Goal: Transaction & Acquisition: Purchase product/service

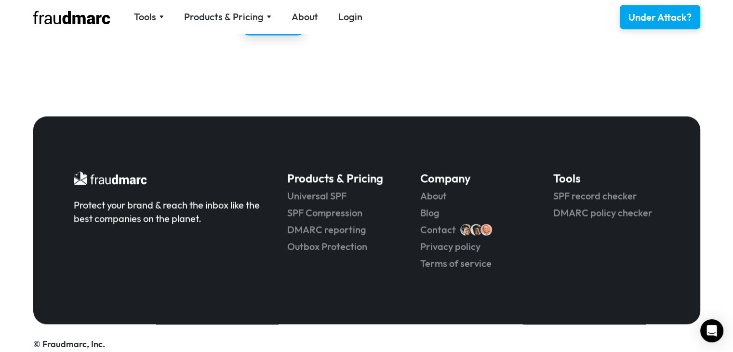
scroll to position [1483, 0]
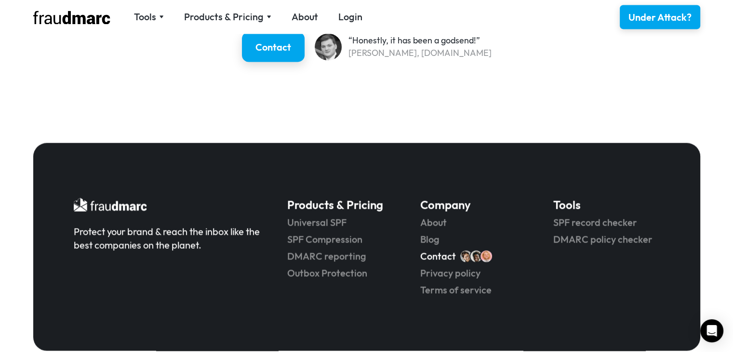
click at [441, 256] on link "Contact" at bounding box center [438, 255] width 36 height 13
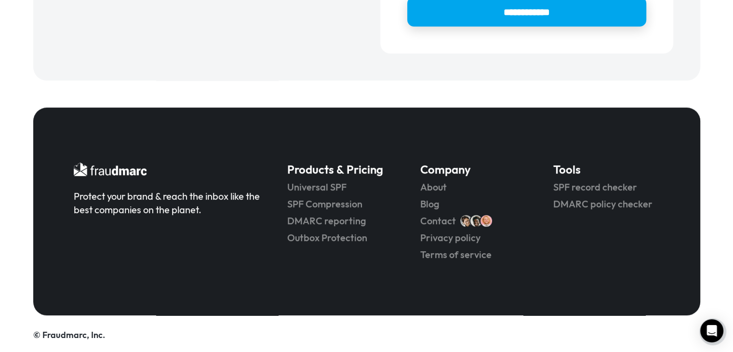
scroll to position [421, 0]
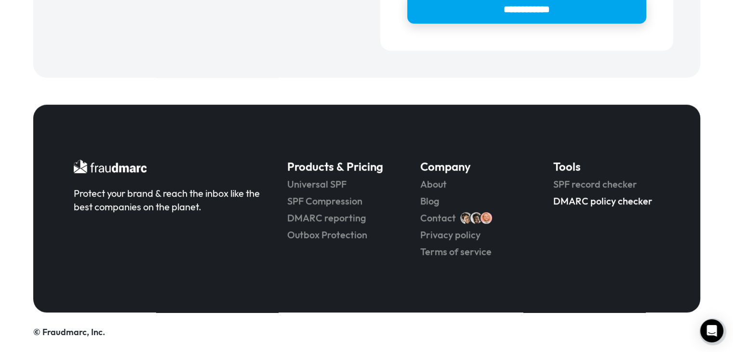
click at [597, 202] on link "DMARC policy checker" at bounding box center [606, 200] width 106 height 13
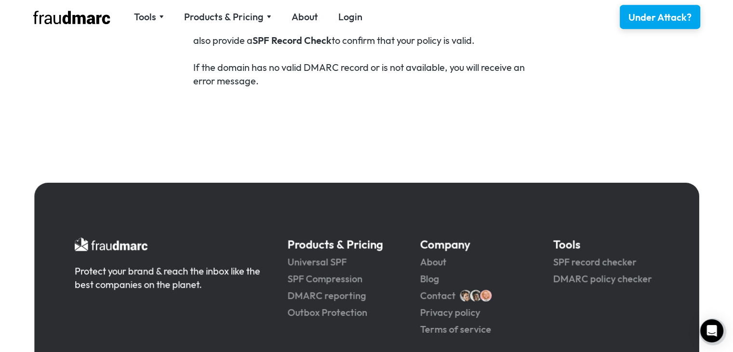
scroll to position [682, 0]
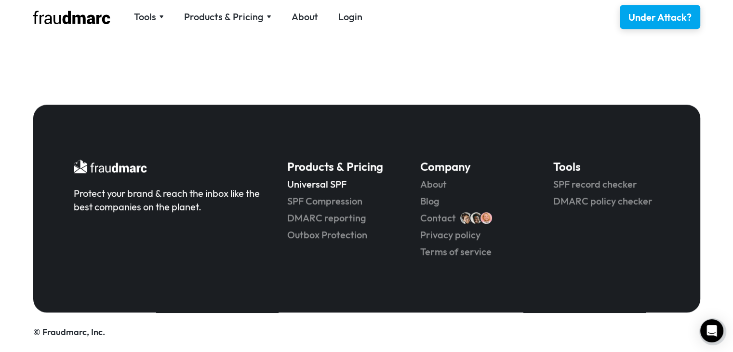
click at [331, 180] on link "Universal SPF" at bounding box center [340, 183] width 106 height 13
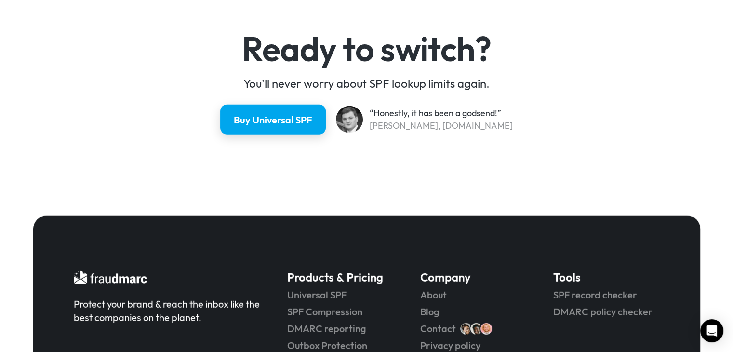
scroll to position [2547, 0]
click at [284, 121] on div "Buy Universal SPF" at bounding box center [273, 120] width 82 height 14
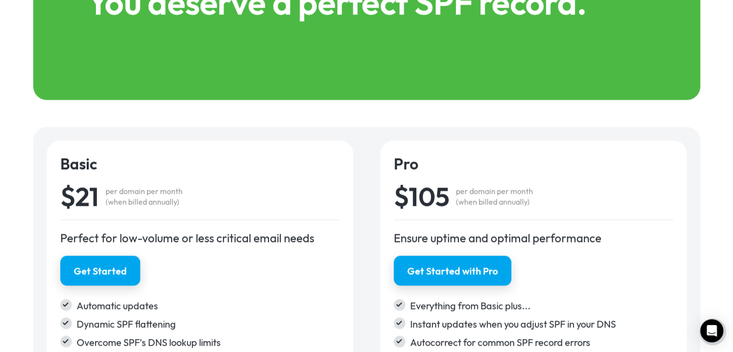
scroll to position [1471, 0]
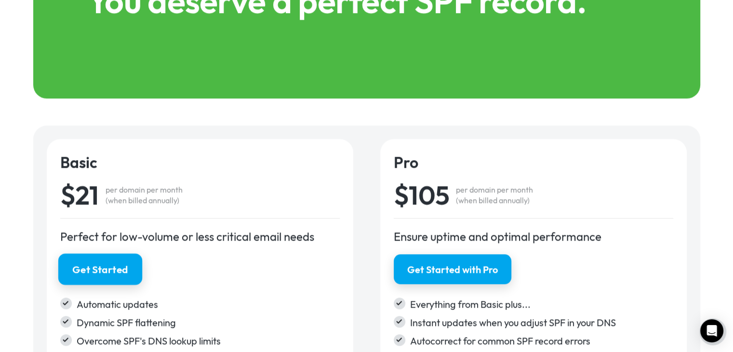
click at [100, 268] on div "Get Started" at bounding box center [100, 269] width 56 height 14
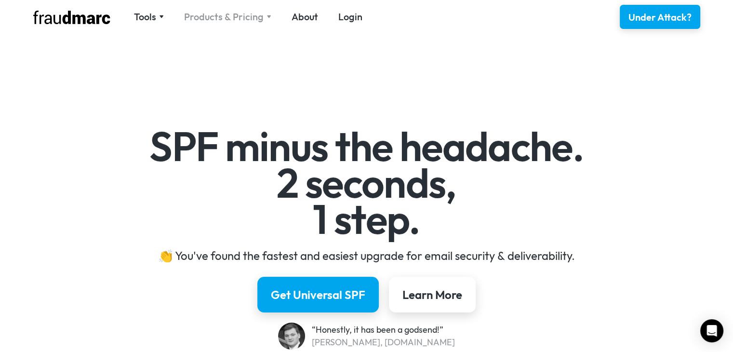
click at [265, 20] on div "Products & Pricing" at bounding box center [227, 16] width 87 height 13
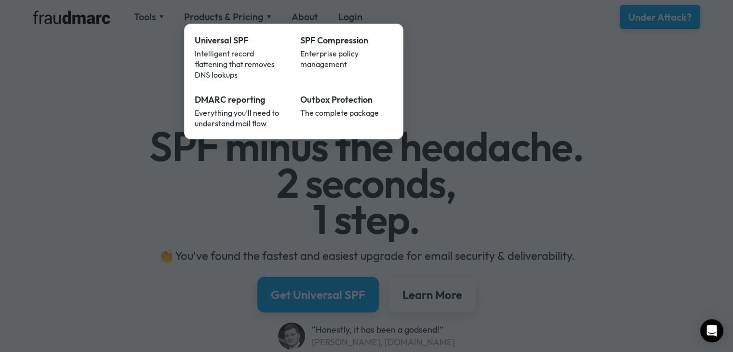
click at [141, 18] on div at bounding box center [366, 176] width 733 height 352
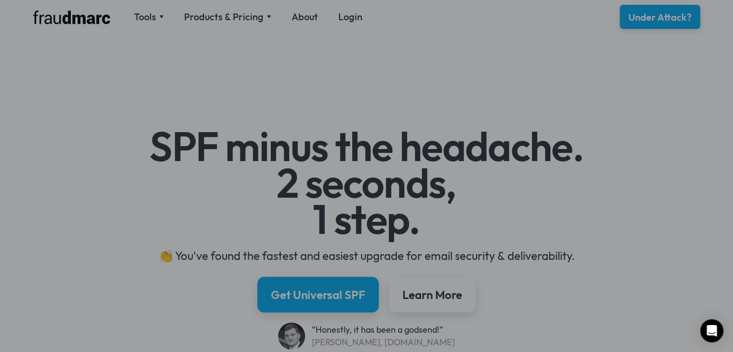
click at [141, 18] on div at bounding box center [366, 176] width 733 height 352
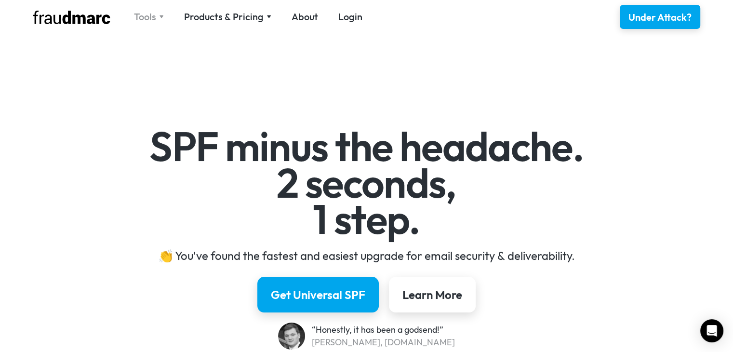
click at [154, 17] on div "Tools" at bounding box center [145, 16] width 22 height 13
